Goal: Transaction & Acquisition: Book appointment/travel/reservation

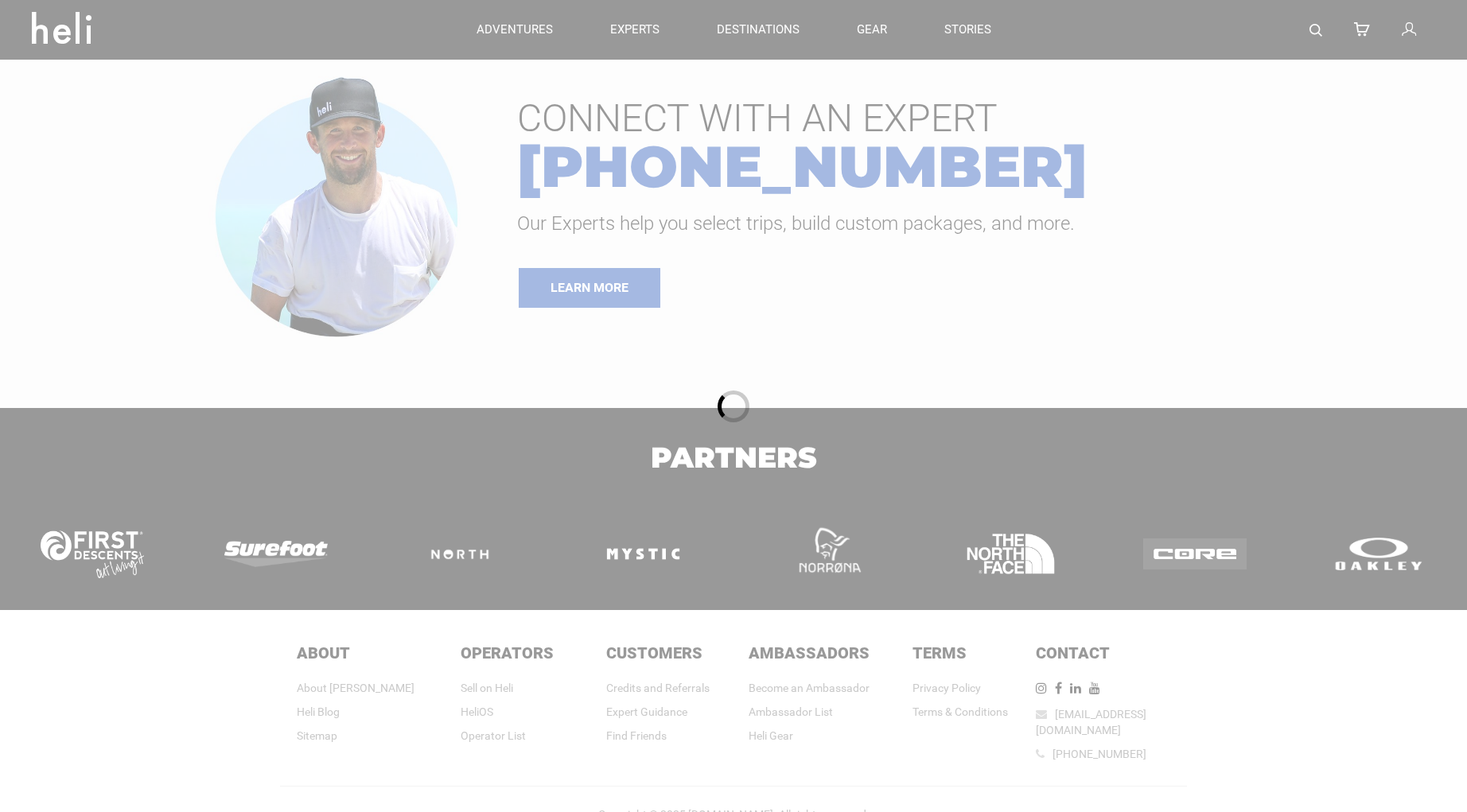
type input "Ski & Ride"
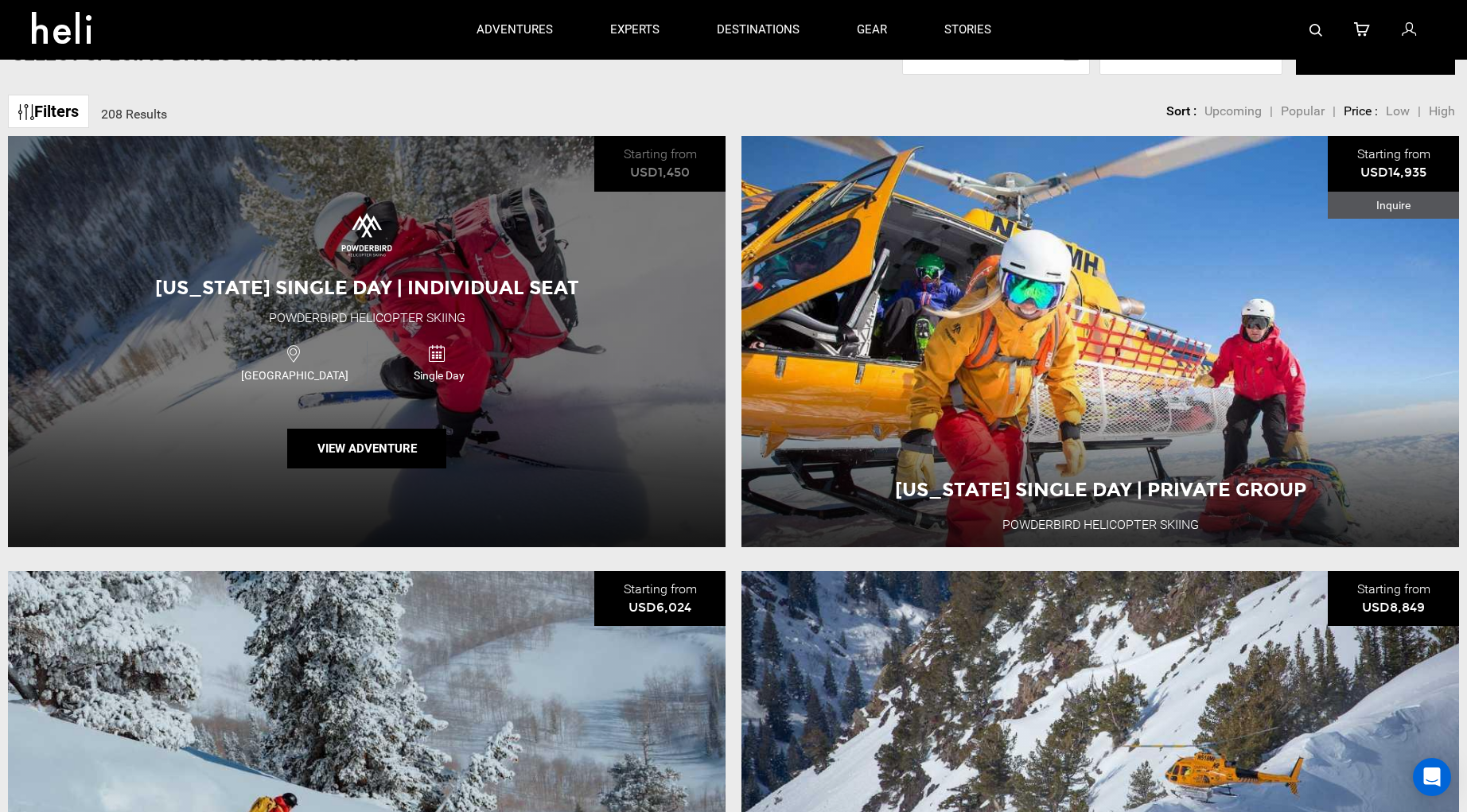
scroll to position [130, 0]
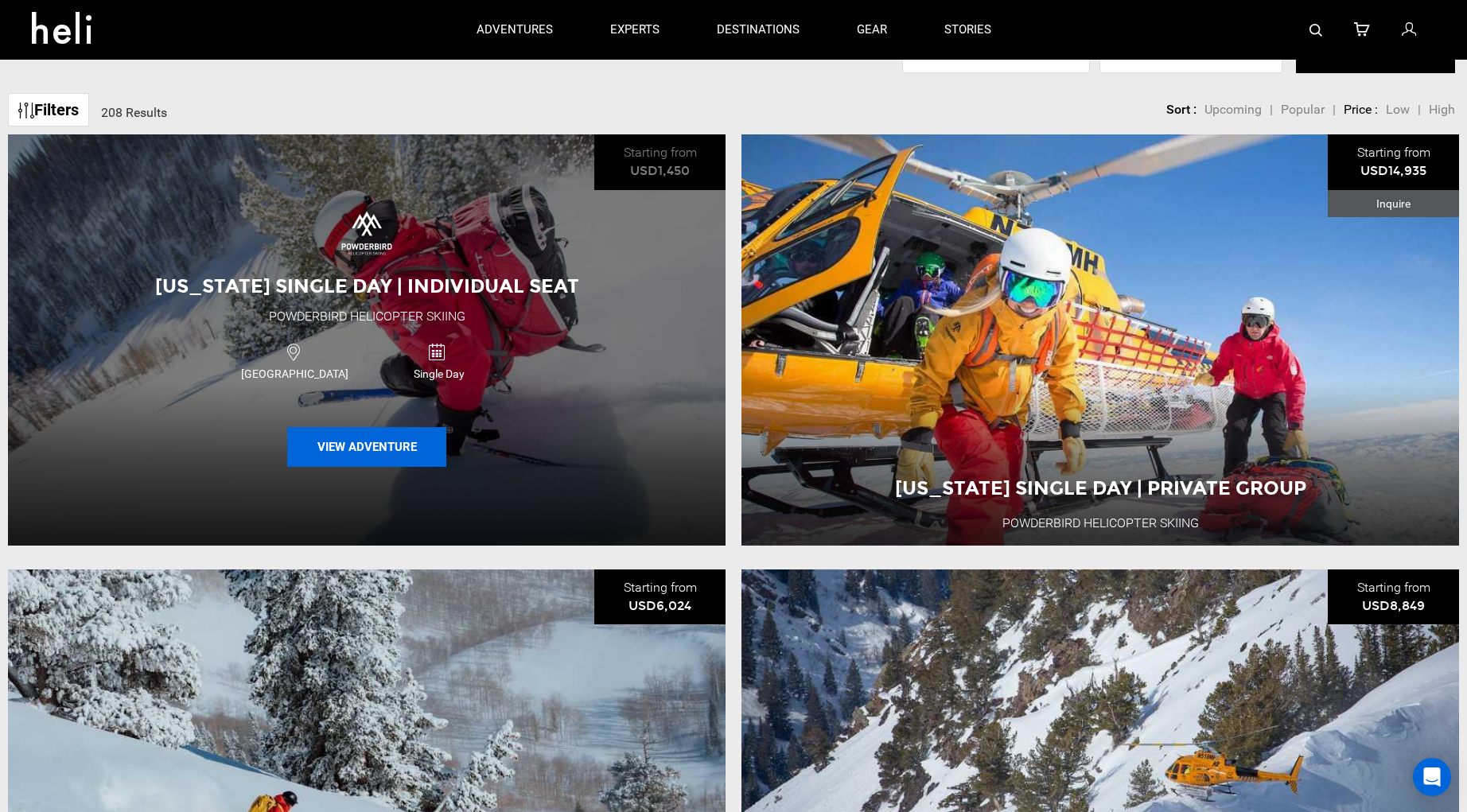
click at [385, 445] on button "View Adventure" at bounding box center [367, 447] width 159 height 40
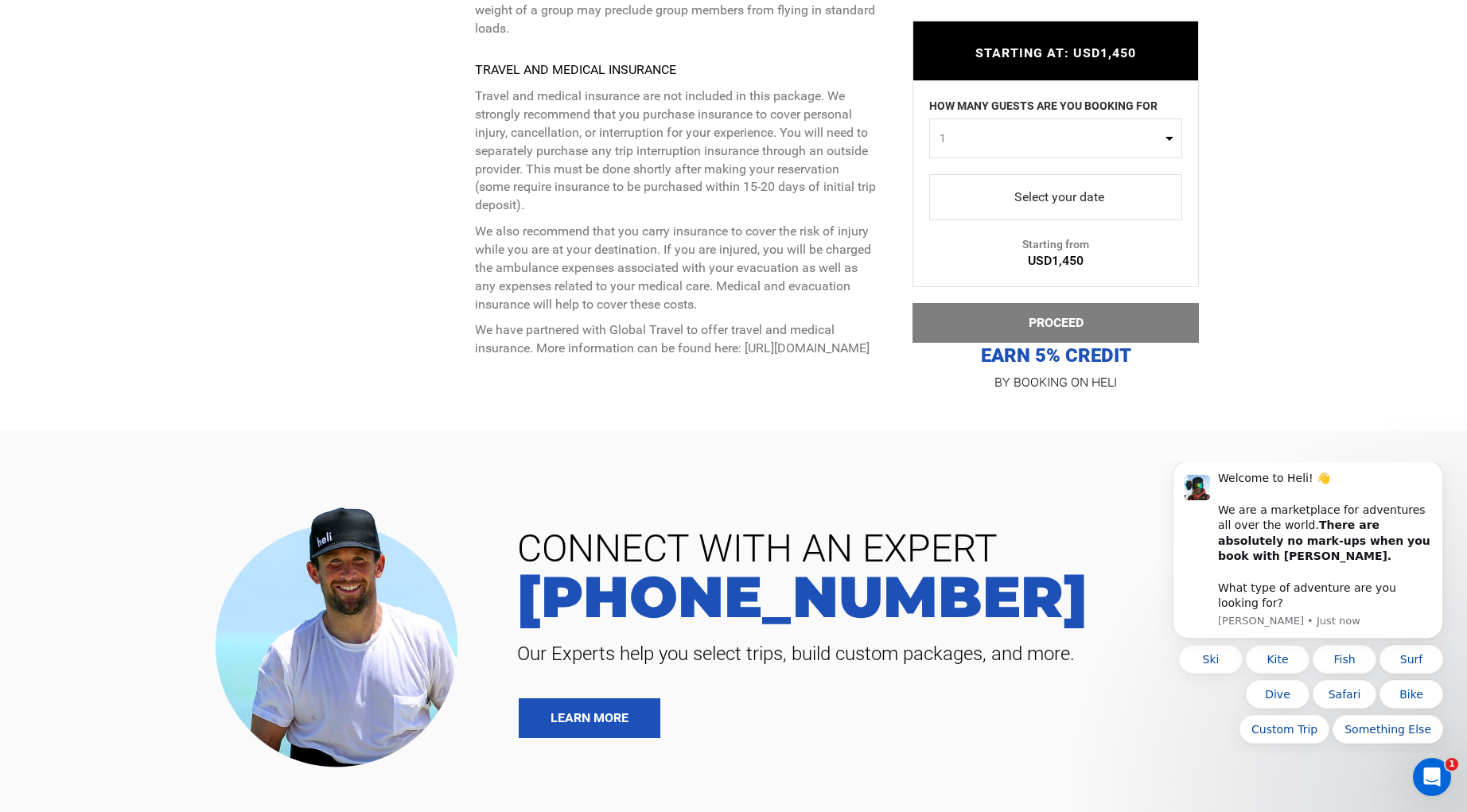
scroll to position [4886, 0]
